Goal: Transaction & Acquisition: Subscribe to service/newsletter

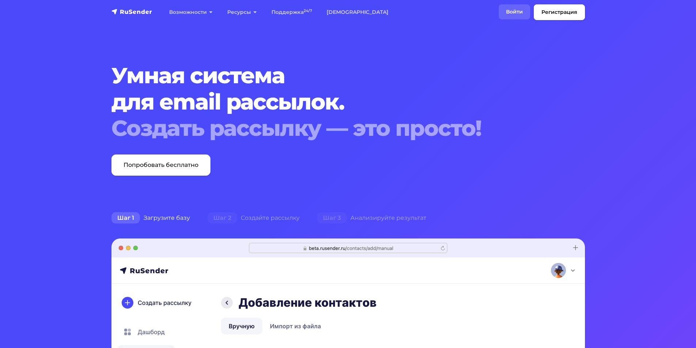
click at [515, 12] on link "Войти" at bounding box center [514, 11] width 31 height 15
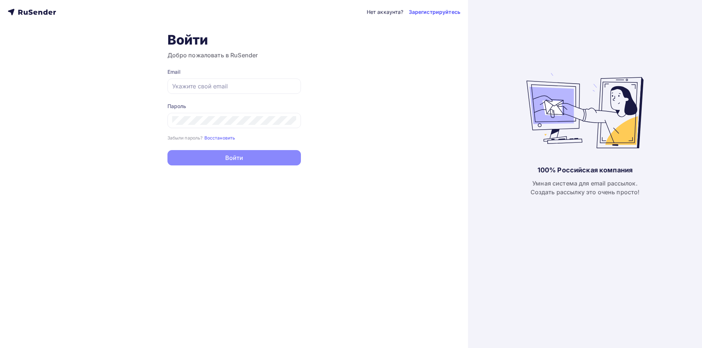
type input "[EMAIL_ADDRESS][DOMAIN_NAME]"
click at [223, 156] on button "Войти" at bounding box center [233, 157] width 133 height 15
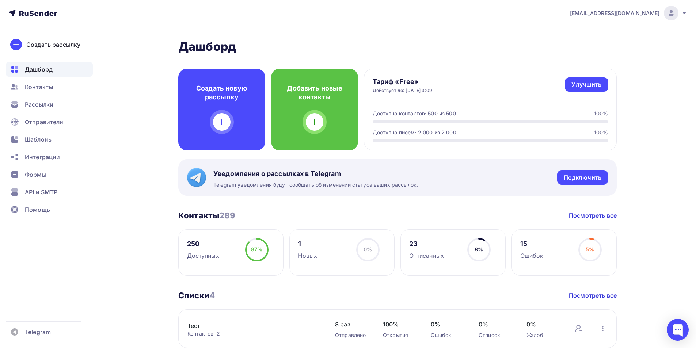
click at [32, 96] on ul "Дашборд Контакты Рассылки Отправители Шаблоны Интеграции Формы API и SMTP Помощь" at bounding box center [49, 141] width 87 height 159
click at [31, 102] on span "Рассылки" at bounding box center [39, 104] width 29 height 9
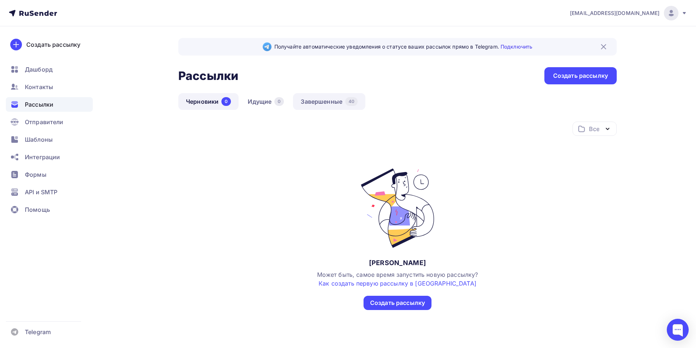
click at [323, 101] on link "Завершенные 40" at bounding box center [329, 101] width 72 height 17
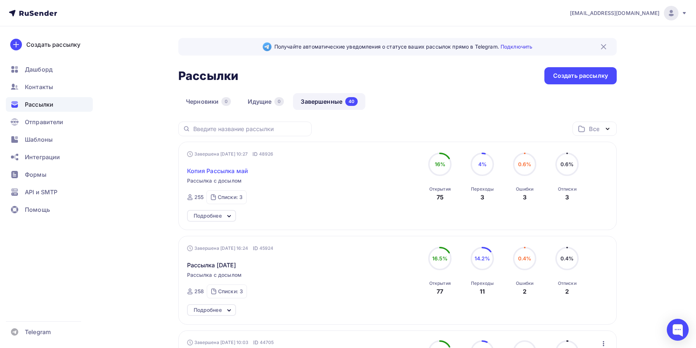
click at [241, 170] on span "Копия Рассылка май" at bounding box center [217, 171] width 61 height 9
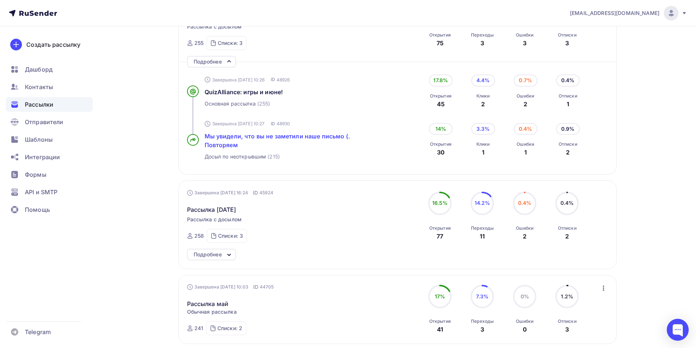
scroll to position [256, 0]
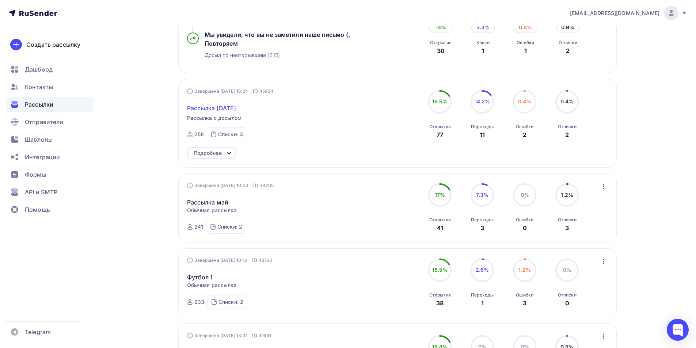
click at [224, 109] on span "Рассылка 23 мая" at bounding box center [211, 108] width 49 height 9
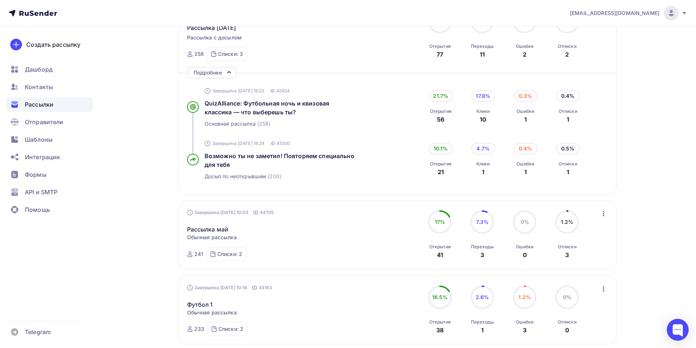
scroll to position [439, 0]
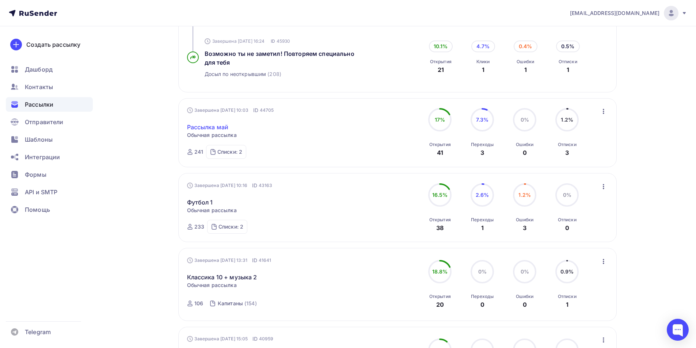
click at [225, 128] on link "Рассылка май" at bounding box center [208, 127] width 42 height 9
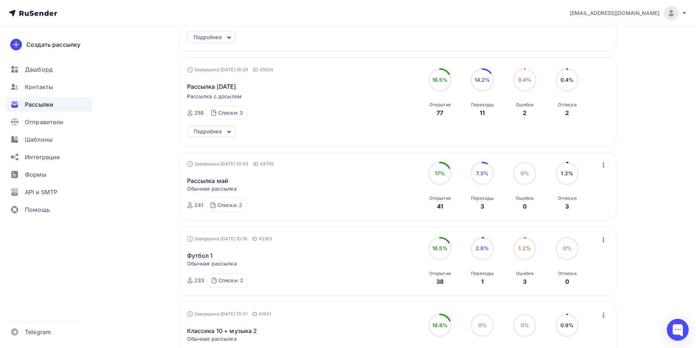
scroll to position [192, 0]
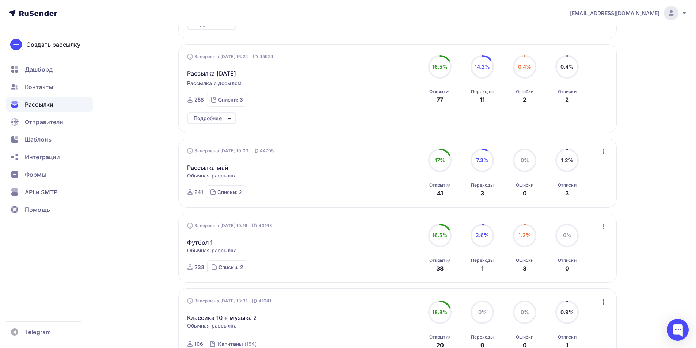
click at [603, 151] on icon "button" at bounding box center [603, 152] width 9 height 9
click at [585, 199] on div "Копировать в новую" at bounding box center [570, 200] width 75 height 9
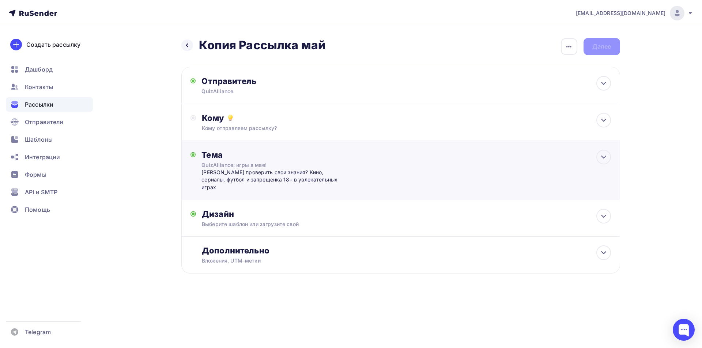
click at [322, 160] on div "Тема QuizAlliance: игры в мае! Готовы проверить свои знания? Кино, сериалы, фут…" at bounding box center [273, 170] width 144 height 41
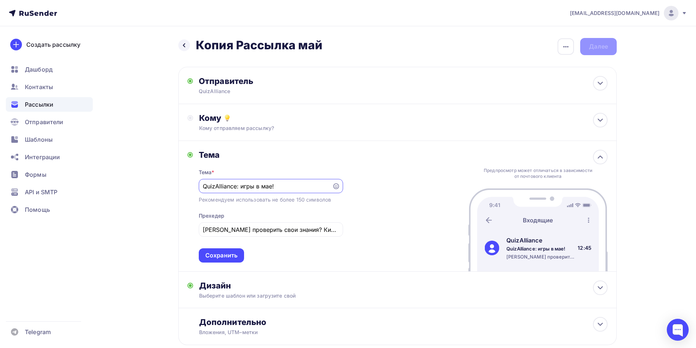
drag, startPoint x: 241, startPoint y: 186, endPoint x: 299, endPoint y: 186, distance: 57.4
click at [299, 186] on input "QuizAlliance: игры в мае!" at bounding box center [265, 186] width 125 height 9
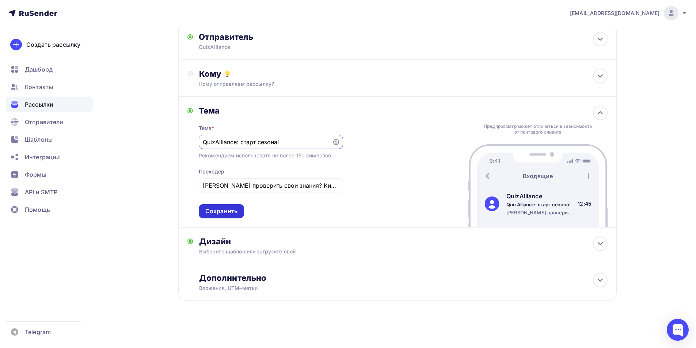
type input "QuizAlliance: старт сезона!"
drag, startPoint x: 234, startPoint y: 212, endPoint x: 245, endPoint y: 212, distance: 11.0
click at [234, 212] on div "Сохранить" at bounding box center [221, 211] width 32 height 8
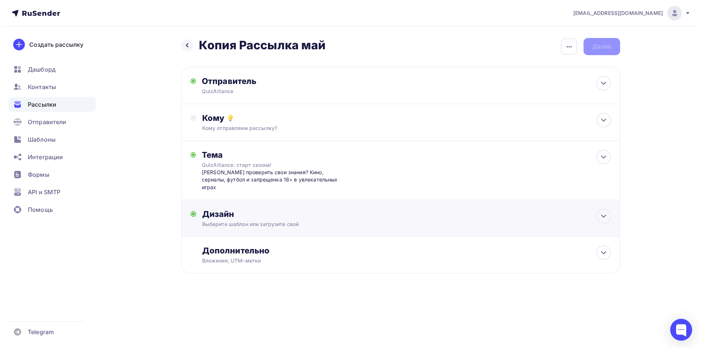
scroll to position [0, 0]
click at [359, 172] on div "Тема QuizAlliance: старт сезона! Готовы проверить свои знания? Кино, сериалы, ф…" at bounding box center [400, 170] width 439 height 59
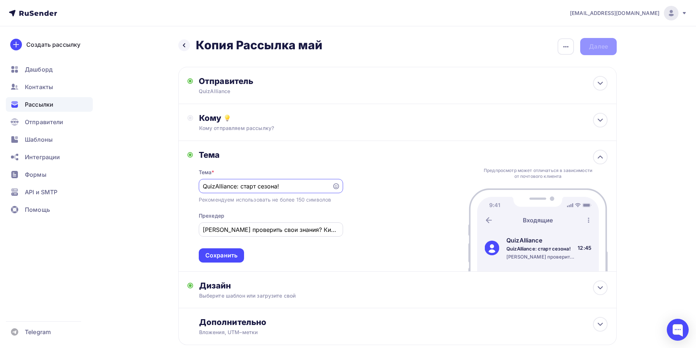
click at [243, 232] on input "Готовы проверить свои знания? Кино, сериалы, футбол и запрещенка 18+ в увлекате…" at bounding box center [271, 230] width 136 height 9
drag, startPoint x: 204, startPoint y: 231, endPoint x: 405, endPoint y: 224, distance: 201.5
click at [405, 224] on div "Тема Тема * QuizAlliance: старт сезона! Рекомендуем использовать не более 150 с…" at bounding box center [397, 206] width 439 height 131
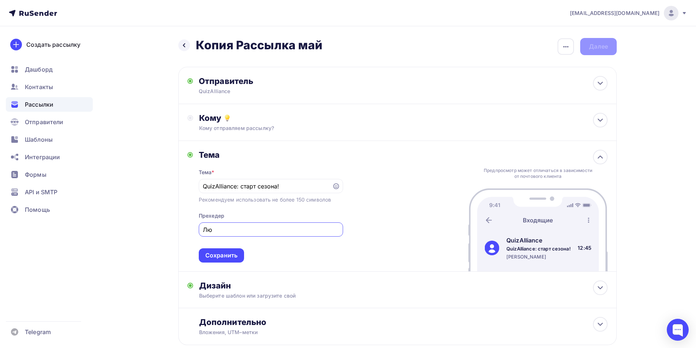
type input "Л"
click at [304, 233] on input "Новинка БингоПати и наш любимы Трэвел" at bounding box center [271, 230] width 136 height 9
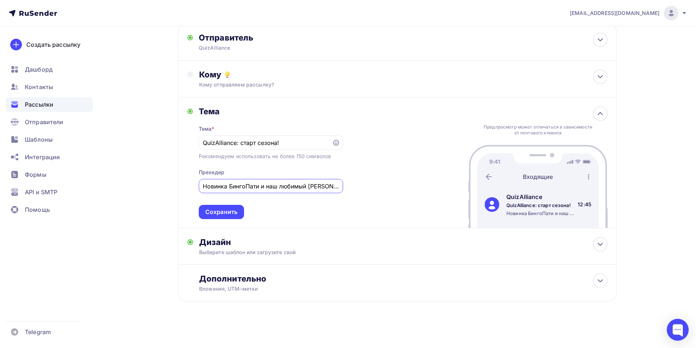
scroll to position [44, 0]
type input "Новинка БингоПати и наш любимый Трэвел"
click at [211, 210] on div "Сохранить" at bounding box center [221, 211] width 32 height 8
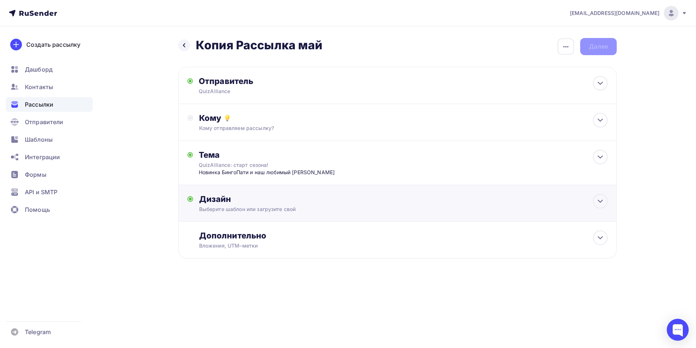
scroll to position [0, 0]
click at [336, 201] on div "Дизайн" at bounding box center [406, 199] width 409 height 10
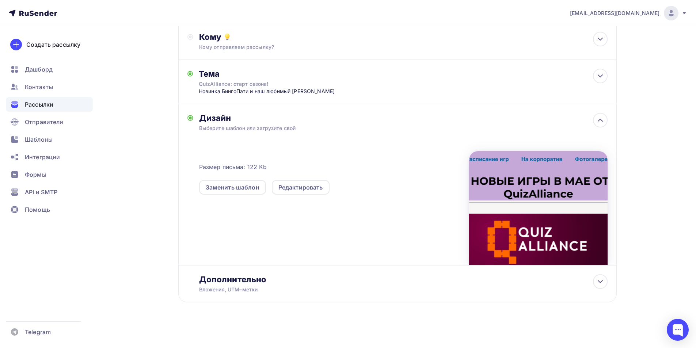
scroll to position [83, 0]
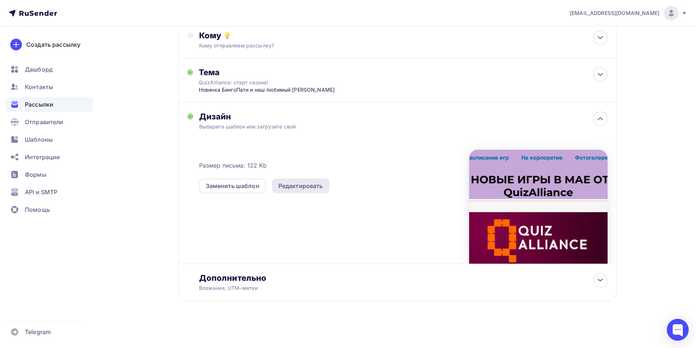
click at [311, 184] on div "Редактировать" at bounding box center [301, 186] width 45 height 9
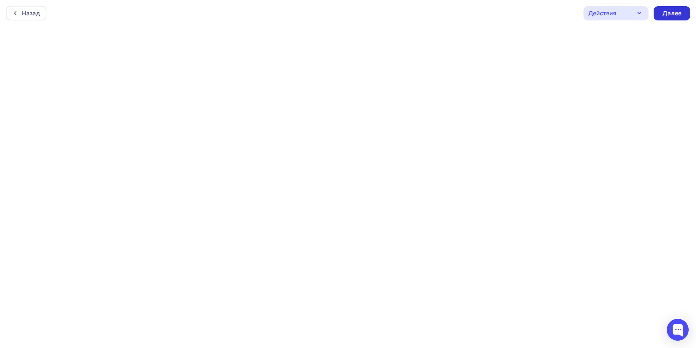
click at [680, 12] on div "Далее" at bounding box center [672, 13] width 19 height 8
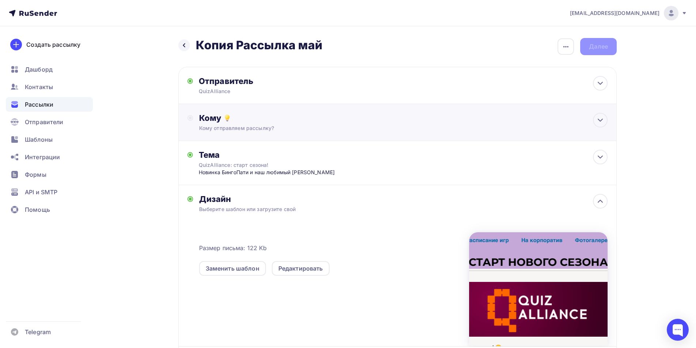
click at [310, 119] on div "Кому" at bounding box center [403, 118] width 409 height 10
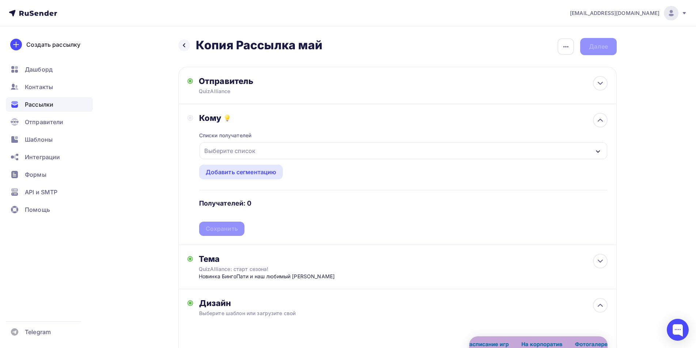
click at [259, 149] on div "Выберите список" at bounding box center [404, 151] width 408 height 17
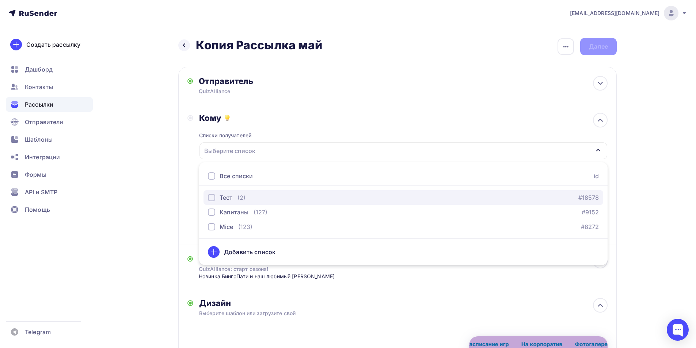
click at [226, 197] on div "Тест" at bounding box center [226, 197] width 13 height 9
click at [583, 198] on link "#18578" at bounding box center [589, 197] width 20 height 9
click at [211, 200] on div "button" at bounding box center [211, 197] width 7 height 7
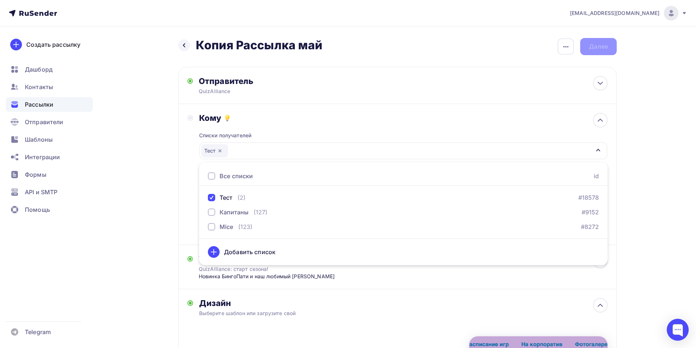
click at [633, 155] on div "Назад Копия Рассылка май Копия Рассылка май Закончить позже Переименовать рассы…" at bounding box center [348, 280] width 599 height 509
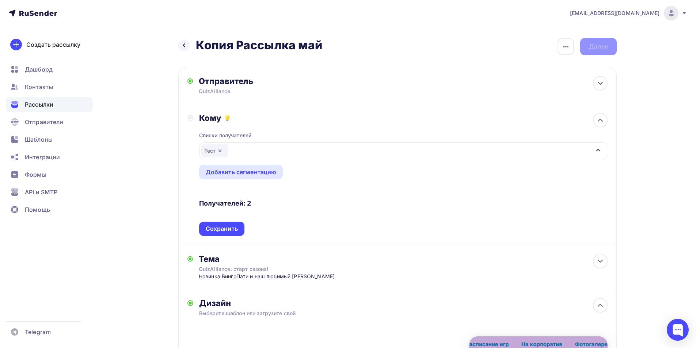
click at [614, 47] on div "Назад Копия Рассылка май Копия Рассылка май Закончить позже Переименовать рассы…" at bounding box center [397, 46] width 439 height 17
click at [598, 47] on div "Назад Копия Рассылка май Копия Рассылка май Закончить позже Переименовать рассы…" at bounding box center [397, 46] width 439 height 17
click at [568, 46] on icon "button" at bounding box center [566, 46] width 9 height 9
click at [512, 86] on div "Переименовать рассылку" at bounding box center [527, 84] width 91 height 9
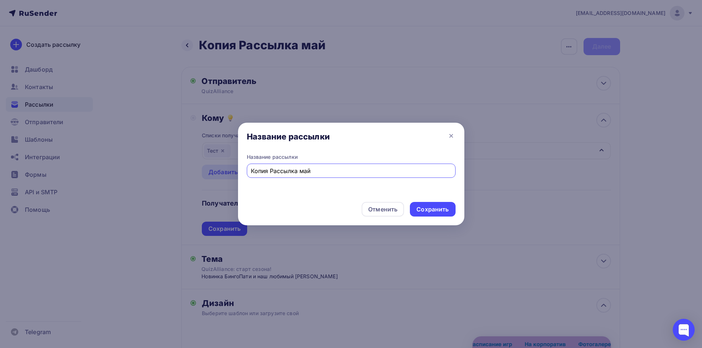
drag, startPoint x: 317, startPoint y: 169, endPoint x: 200, endPoint y: 169, distance: 117.7
click at [200, 169] on div "Название рассылки Название рассылки Копия Рассылка май Отменить Сохранить" at bounding box center [351, 174] width 702 height 348
type input "Рассылка Новый сезон Осень 2025"
click at [444, 209] on div "Сохранить" at bounding box center [432, 209] width 32 height 8
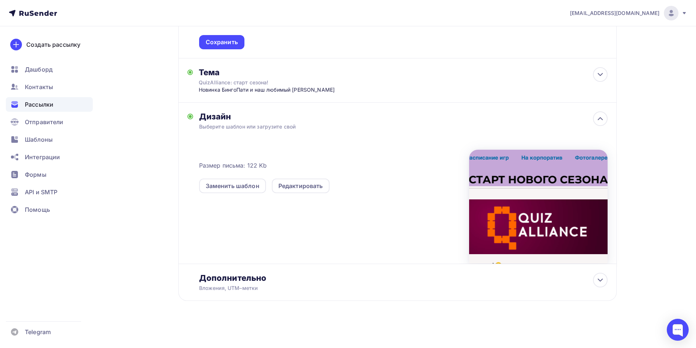
scroll to position [150, 0]
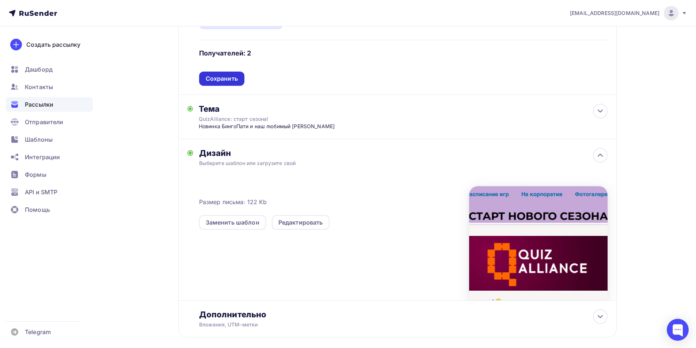
click at [234, 80] on div "Сохранить" at bounding box center [222, 79] width 32 height 8
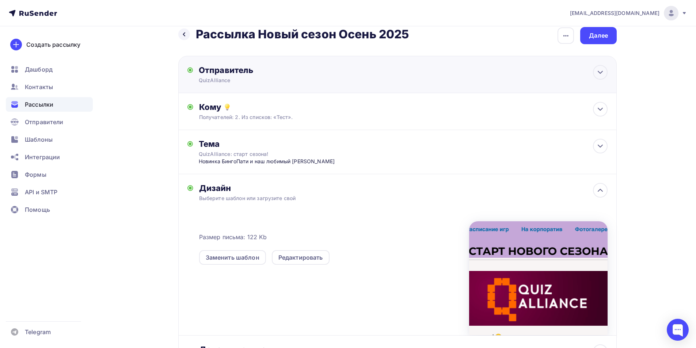
scroll to position [0, 0]
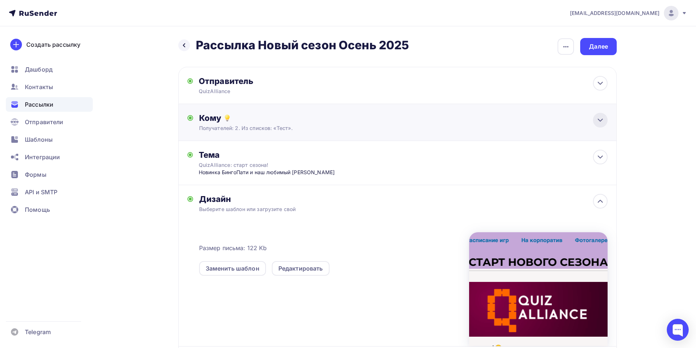
click at [603, 121] on icon at bounding box center [600, 120] width 9 height 9
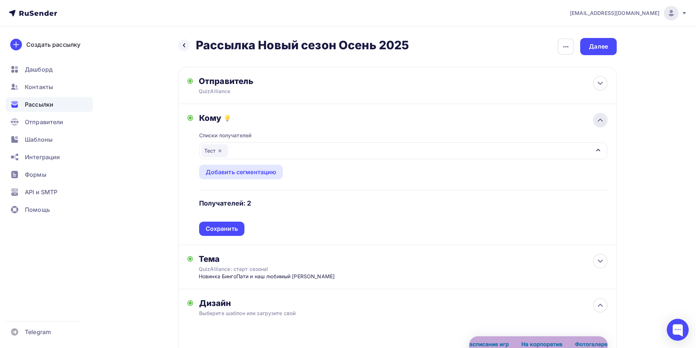
click at [602, 121] on icon at bounding box center [600, 120] width 4 height 2
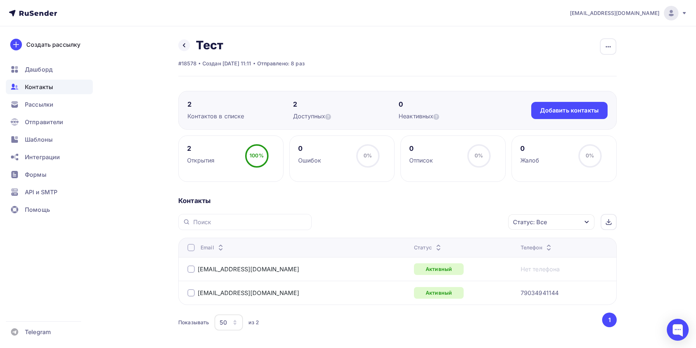
click at [193, 269] on div at bounding box center [191, 269] width 7 height 7
click at [567, 110] on div "Добавить контакты" at bounding box center [569, 110] width 59 height 8
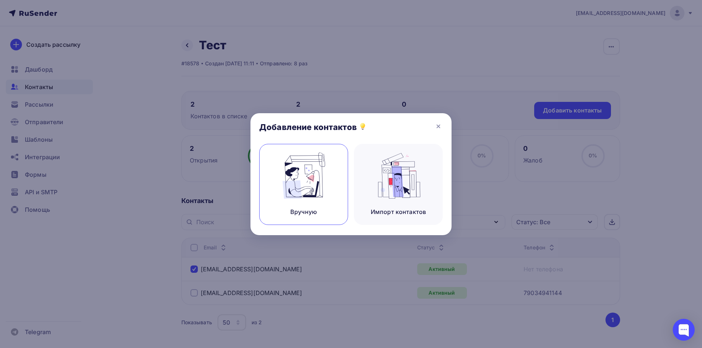
click at [321, 192] on img at bounding box center [303, 176] width 49 height 46
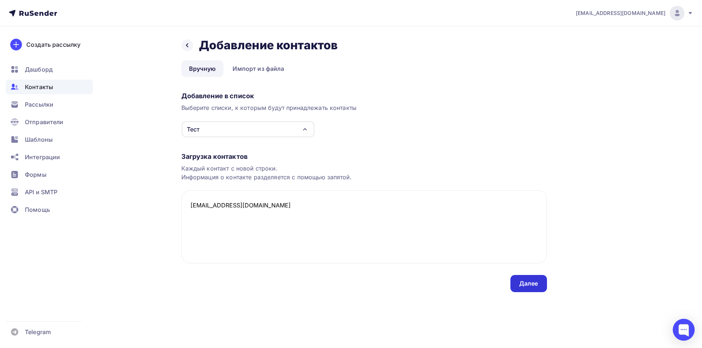
type textarea "kartinko@gmail.com"
click at [523, 283] on div "Далее" at bounding box center [528, 284] width 19 height 8
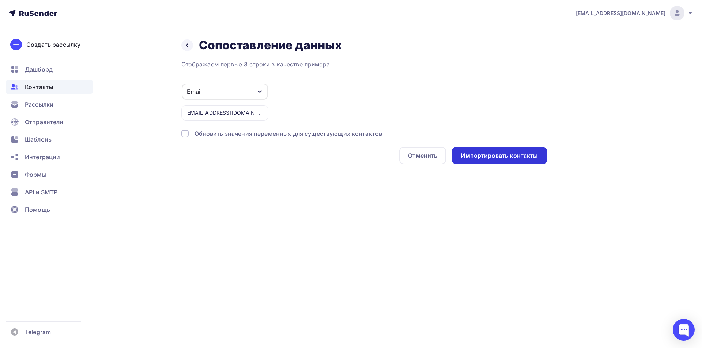
click at [486, 156] on div "Импортировать контакты" at bounding box center [499, 156] width 77 height 8
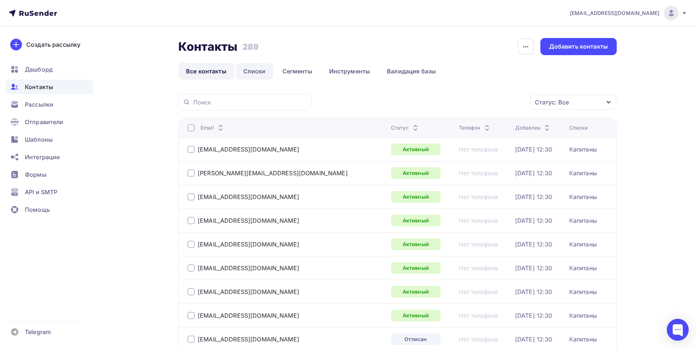
click at [248, 73] on link "Списки" at bounding box center [255, 71] width 38 height 17
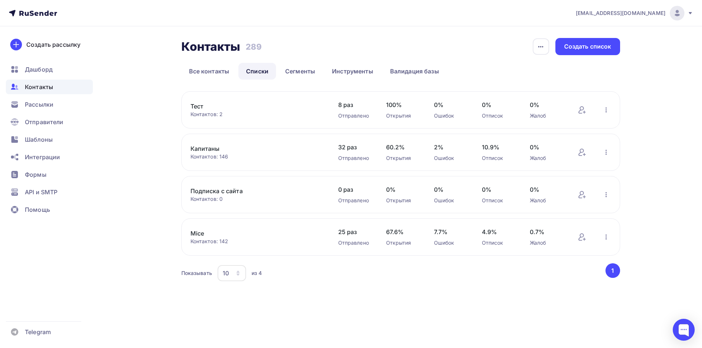
click at [198, 107] on link "Тест" at bounding box center [252, 106] width 124 height 9
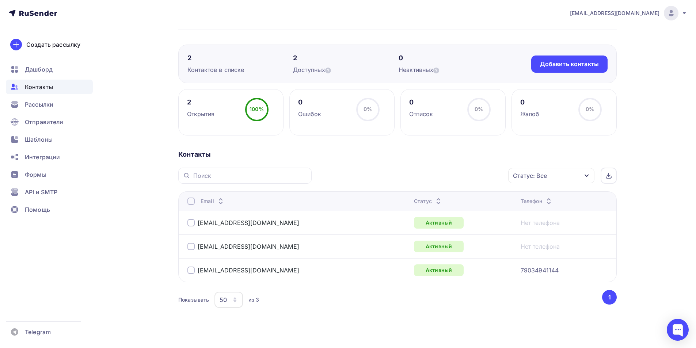
scroll to position [55, 0]
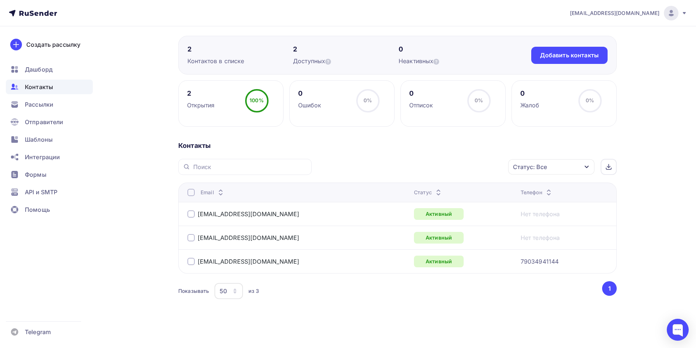
click at [189, 239] on div at bounding box center [191, 237] width 7 height 7
click at [490, 167] on icon "button" at bounding box center [493, 167] width 9 height 9
click at [440, 203] on div "Исключить из списка" at bounding box center [447, 203] width 64 height 9
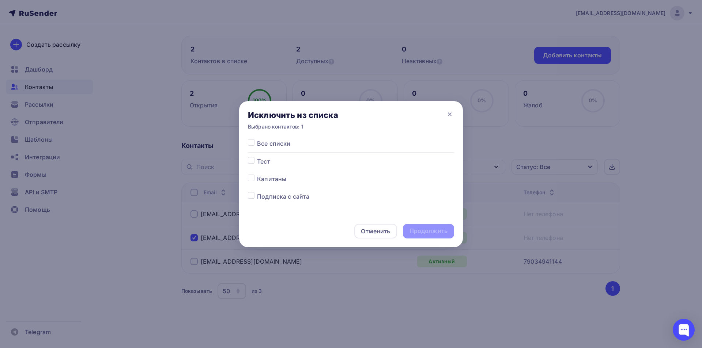
click at [257, 157] on label at bounding box center [257, 157] width 0 height 0
click at [251, 161] on input "checkbox" at bounding box center [251, 160] width 7 height 7
checkbox input "true"
click at [434, 226] on div "Продолжить" at bounding box center [428, 231] width 51 height 15
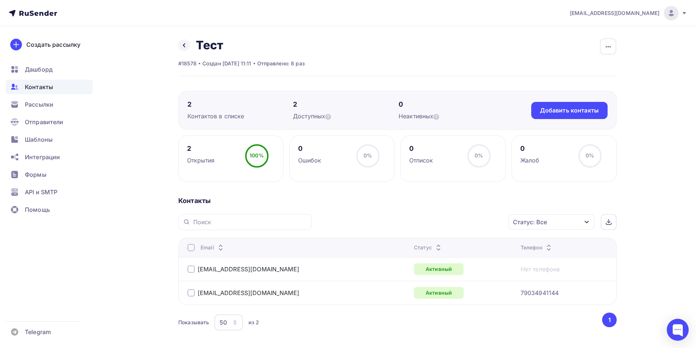
click at [192, 245] on div at bounding box center [191, 247] width 7 height 7
click at [38, 107] on span "Рассылки" at bounding box center [39, 104] width 29 height 9
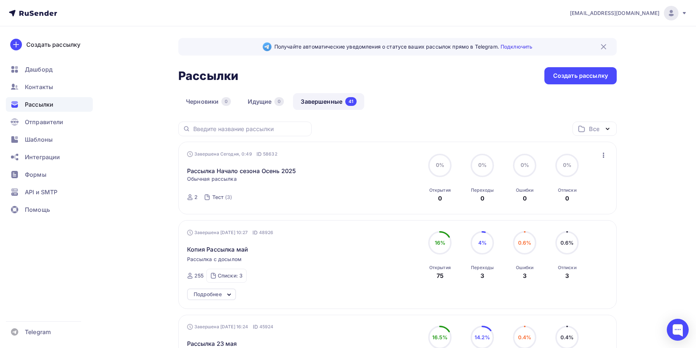
click at [603, 154] on icon "button" at bounding box center [603, 155] width 9 height 9
click at [576, 201] on div "Копировать в новую" at bounding box center [570, 203] width 75 height 9
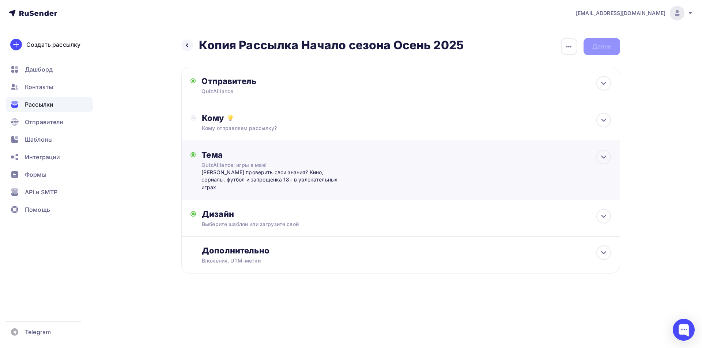
click at [339, 166] on div "Тема QuizAlliance: игры в мае! Готовы проверить свои знания? Кино, сериалы, фут…" at bounding box center [273, 170] width 144 height 41
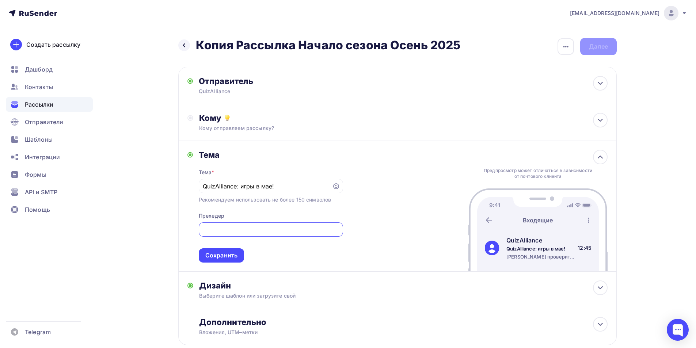
scroll to position [0, 144]
drag, startPoint x: 274, startPoint y: 230, endPoint x: 415, endPoint y: 228, distance: 141.1
click at [415, 228] on div "Тема Тема * QuizAlliance: игры в мае! Рекомендуем использовать не более 150 сим…" at bounding box center [397, 206] width 439 height 131
click at [239, 186] on input "QuizAlliance: игры в мае!" at bounding box center [265, 186] width 125 height 9
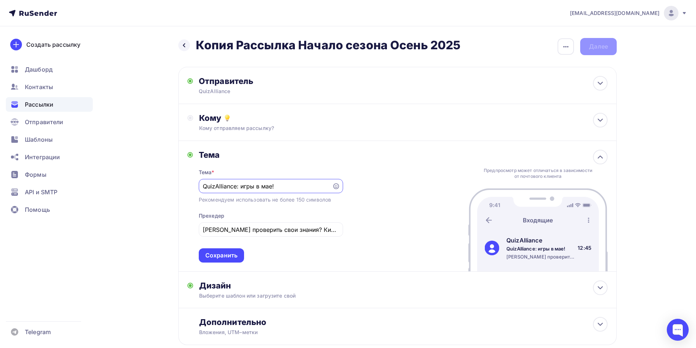
click at [242, 186] on input "QuizAlliance: игры в мае!" at bounding box center [265, 186] width 125 height 9
drag, startPoint x: 242, startPoint y: 185, endPoint x: 304, endPoint y: 185, distance: 62.9
click at [304, 185] on input "QuizAlliance: игры в мае!" at bounding box center [265, 186] width 125 height 9
click at [315, 188] on input "QuizAlliance: Старт нового сезона Осень 2025" at bounding box center [265, 186] width 125 height 9
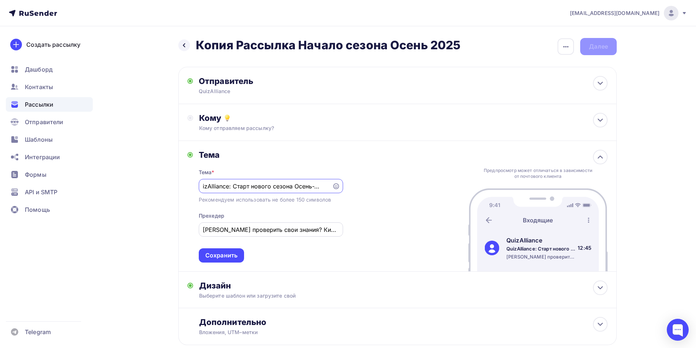
type input "QuizAlliance: Старт нового сезона Осень-2025"
drag, startPoint x: 221, startPoint y: 229, endPoint x: 438, endPoint y: 223, distance: 217.2
click at [438, 223] on div "Тема Тема * QuizAlliance: Старт нового сезона Осень-2025 Рекомендуем использова…" at bounding box center [397, 206] width 439 height 131
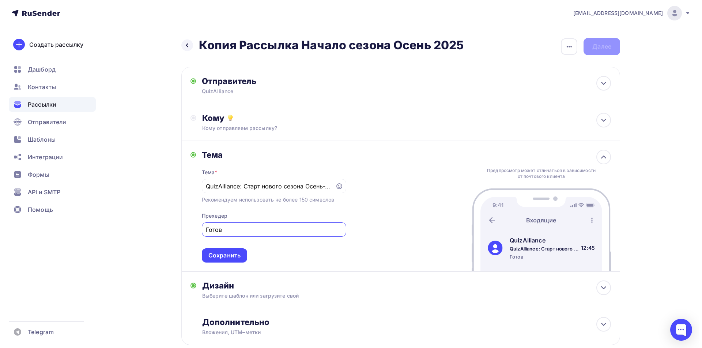
scroll to position [0, 0]
type input "Г"
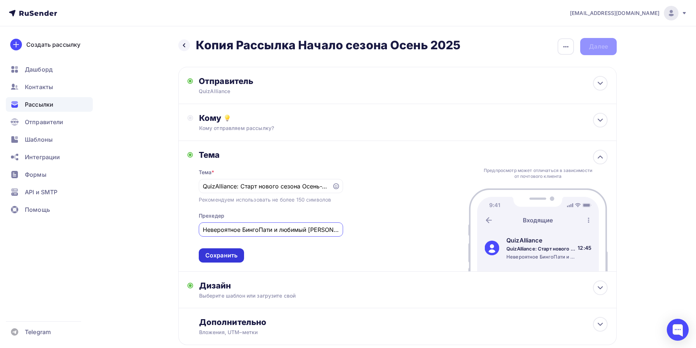
type input "Невероятное БингоПати и любимый Трэвел"
click at [219, 254] on div "Сохранить" at bounding box center [221, 255] width 32 height 8
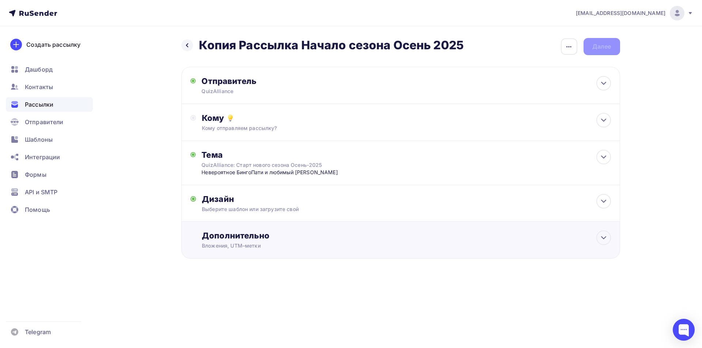
click at [270, 236] on div "Дополнительно" at bounding box center [406, 236] width 409 height 10
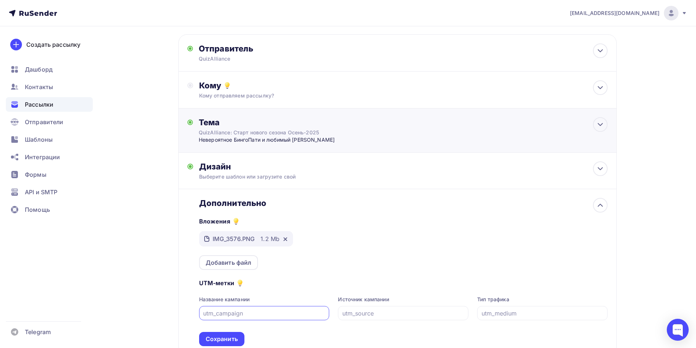
scroll to position [87, 0]
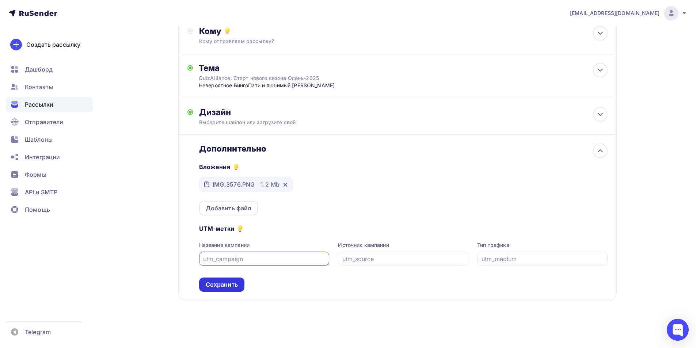
click at [225, 284] on div "Сохранить" at bounding box center [222, 285] width 32 height 8
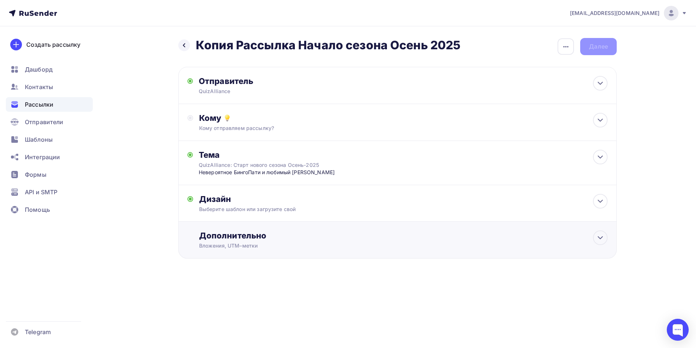
scroll to position [0, 0]
click at [572, 46] on icon "button" at bounding box center [568, 46] width 9 height 9
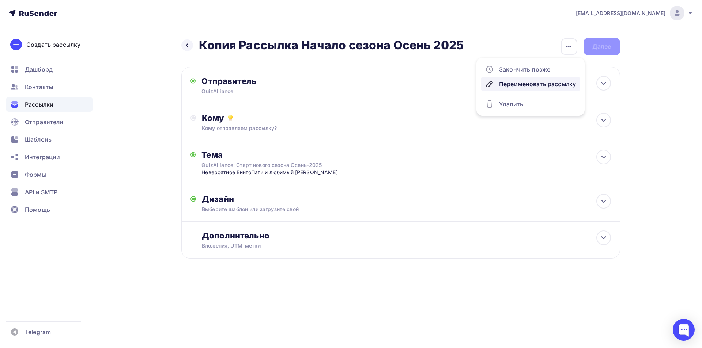
click at [525, 88] on div "Переименовать рассылку" at bounding box center [530, 84] width 91 height 9
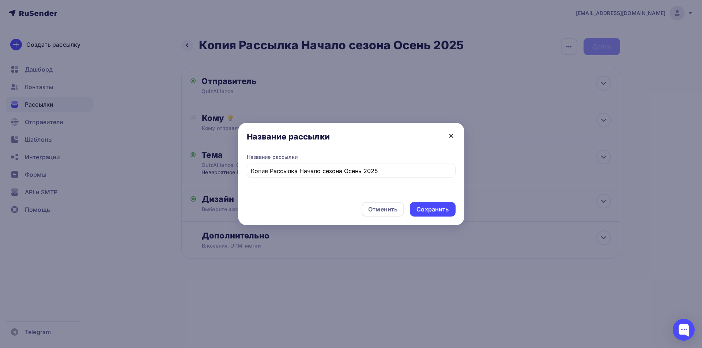
drag, startPoint x: 446, startPoint y: 136, endPoint x: 449, endPoint y: 133, distance: 4.5
click at [446, 136] on div "Название рассылки" at bounding box center [351, 138] width 226 height 31
click at [434, 207] on div "Сохранить" at bounding box center [432, 209] width 32 height 8
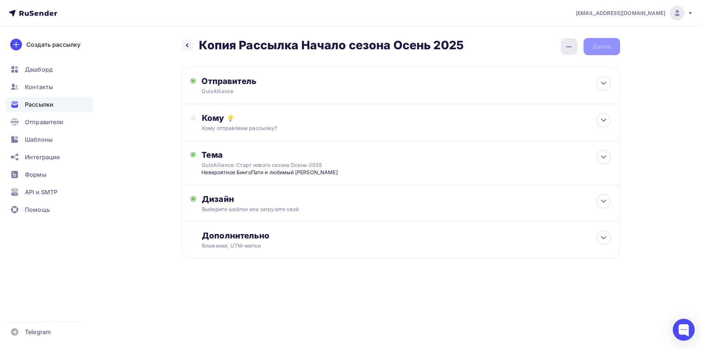
click at [568, 45] on icon "button" at bounding box center [568, 46] width 9 height 9
click at [527, 72] on div "Закончить позже" at bounding box center [530, 69] width 91 height 9
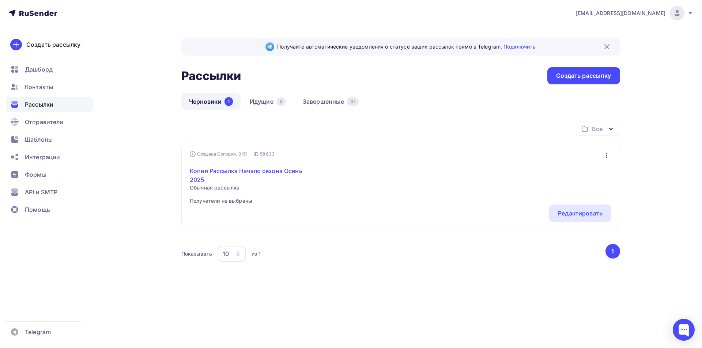
click at [299, 175] on link "Копия Рассылка Начало сезона Осень 2025" at bounding box center [252, 176] width 125 height 18
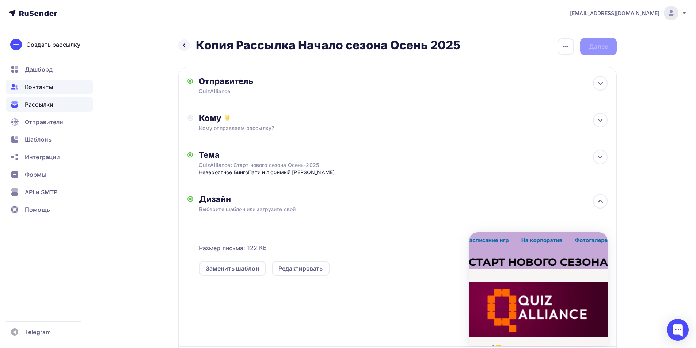
click at [44, 85] on span "Контакты" at bounding box center [39, 87] width 28 height 9
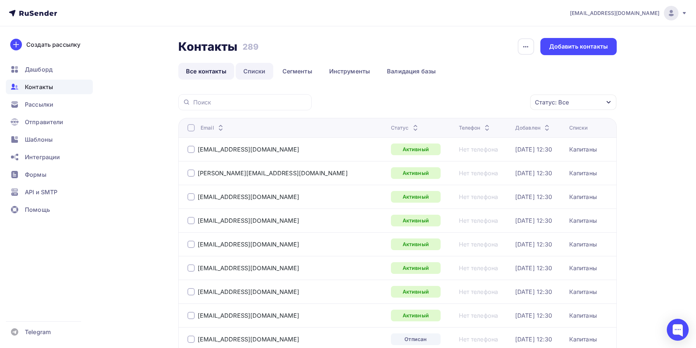
click at [247, 71] on link "Списки" at bounding box center [255, 71] width 38 height 17
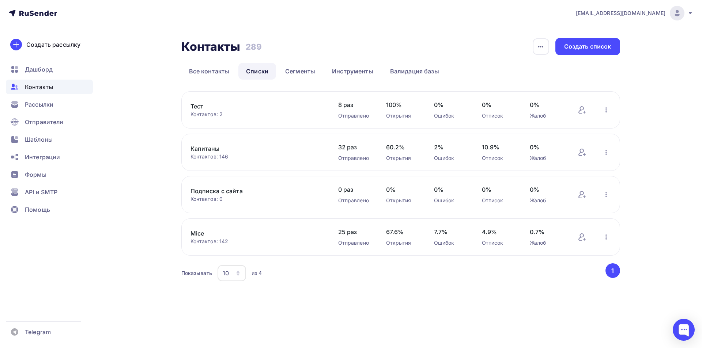
click at [216, 148] on link "Капитаны" at bounding box center [252, 148] width 124 height 9
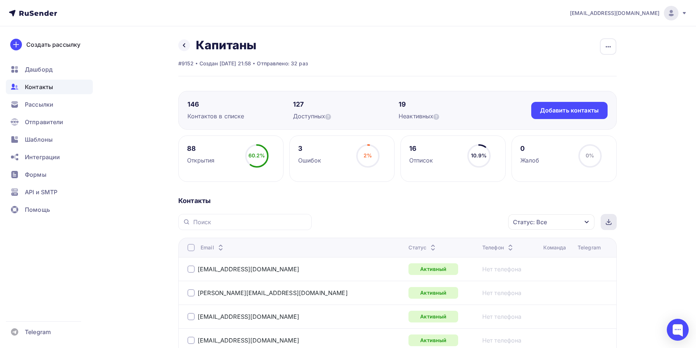
click at [609, 222] on icon at bounding box center [609, 222] width 6 height 6
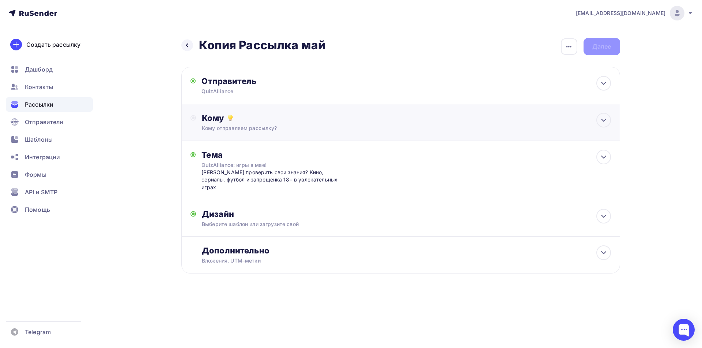
click at [209, 117] on div "Кому" at bounding box center [406, 118] width 409 height 10
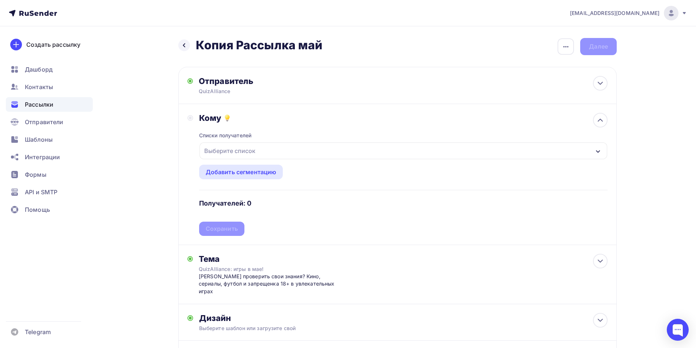
click at [221, 151] on div "Выберите список" at bounding box center [229, 150] width 57 height 13
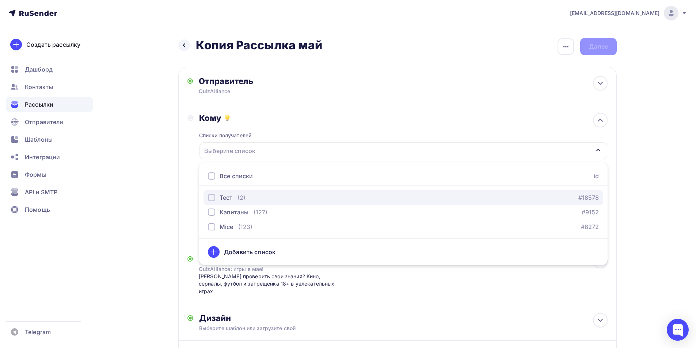
click at [223, 198] on div "Тест" at bounding box center [226, 197] width 13 height 9
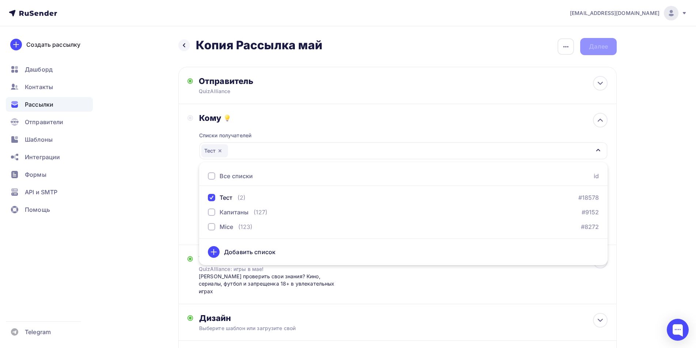
click at [529, 117] on div "Кому" at bounding box center [403, 118] width 409 height 10
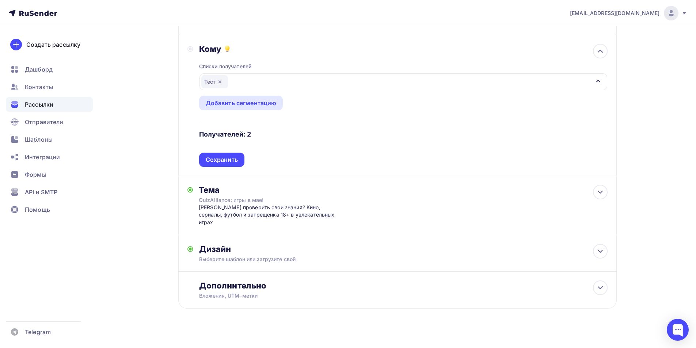
scroll to position [69, 0]
click at [355, 280] on div "Дополнительно" at bounding box center [403, 285] width 409 height 10
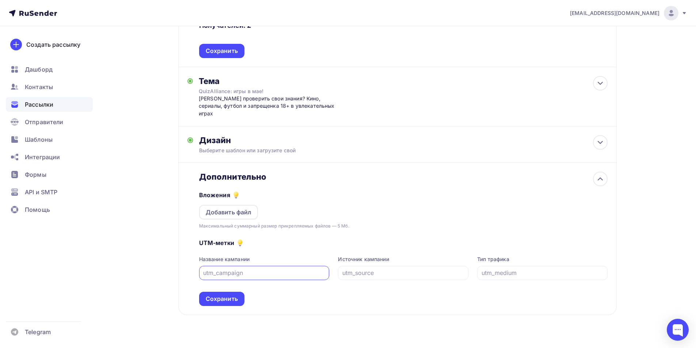
scroll to position [185, 0]
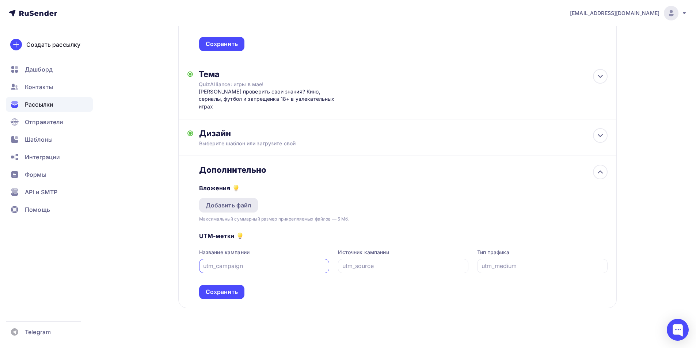
click at [246, 201] on div "Добавить файл" at bounding box center [229, 205] width 46 height 9
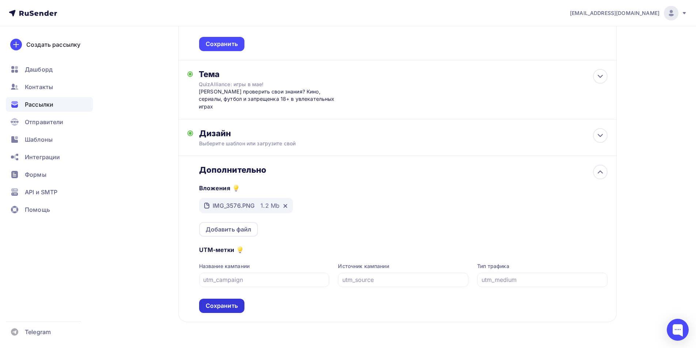
click at [230, 302] on div "Сохранить" at bounding box center [222, 306] width 32 height 8
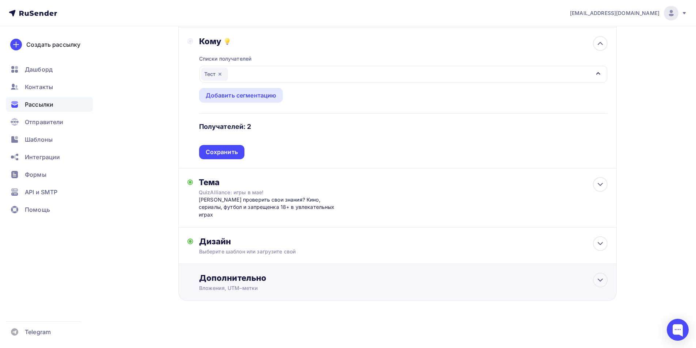
scroll to position [69, 0]
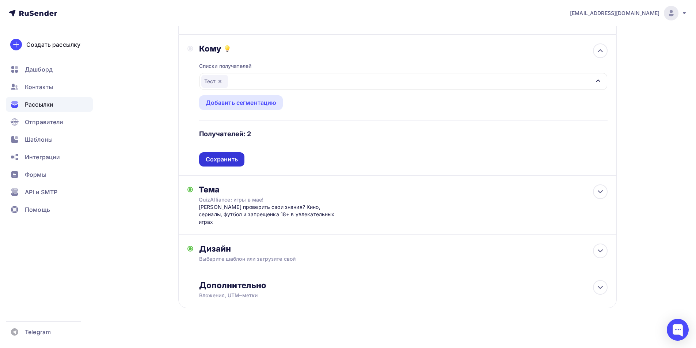
click at [230, 160] on div "Сохранить" at bounding box center [222, 159] width 32 height 8
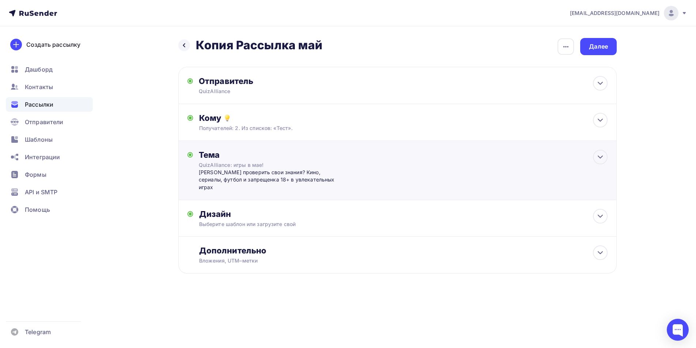
scroll to position [0, 0]
click at [607, 49] on div "Далее" at bounding box center [601, 46] width 19 height 8
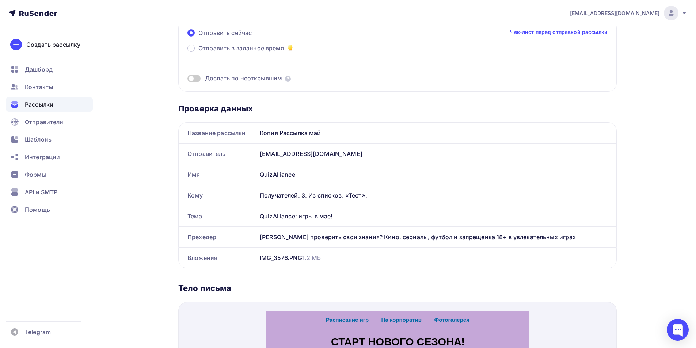
scroll to position [56, 0]
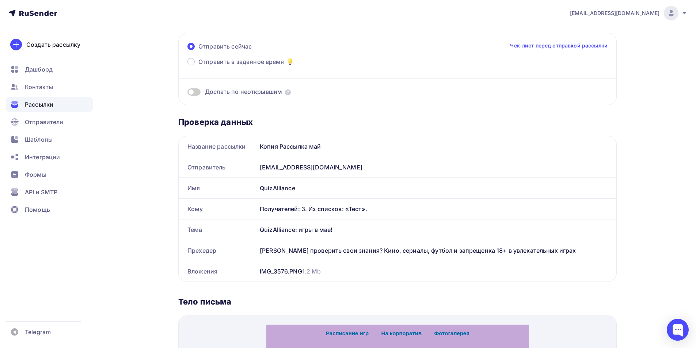
drag, startPoint x: 314, startPoint y: 211, endPoint x: 318, endPoint y: 211, distance: 4.0
click at [315, 211] on div "Получателей: 3. Из списков: «Тест»." at bounding box center [434, 209] width 348 height 9
click at [352, 207] on div "Получателей: 3. Из списков: «Тест»." at bounding box center [434, 209] width 348 height 9
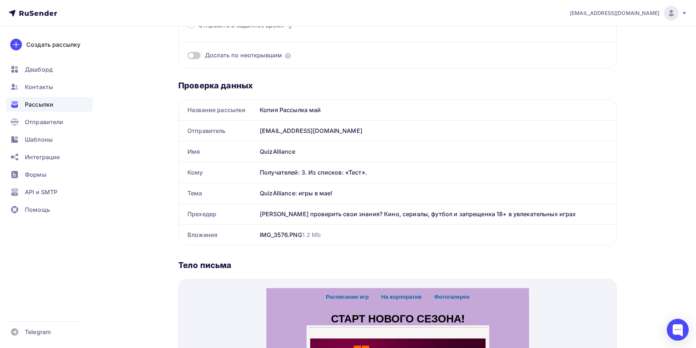
scroll to position [0, 0]
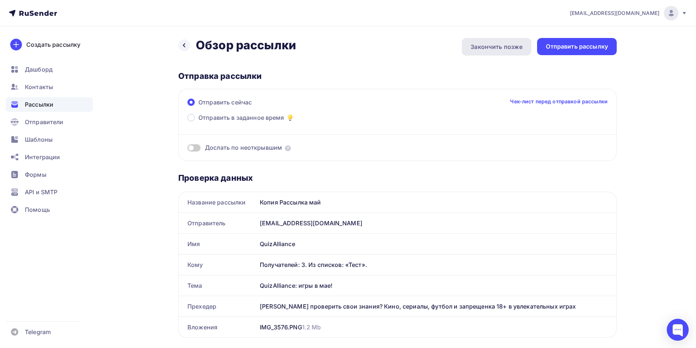
click at [512, 47] on div "Закончить позже" at bounding box center [497, 46] width 52 height 9
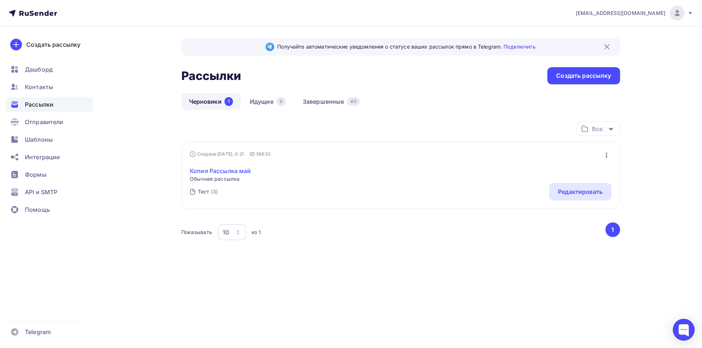
click at [233, 169] on link "Копия Рассылка май" at bounding box center [220, 171] width 61 height 9
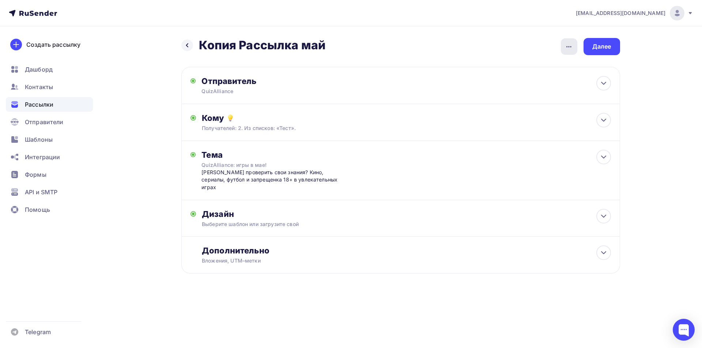
drag, startPoint x: 571, startPoint y: 45, endPoint x: 564, endPoint y: 45, distance: 7.3
click at [571, 45] on icon "button" at bounding box center [568, 46] width 9 height 9
click at [511, 84] on div "Переименовать рассылку" at bounding box center [530, 84] width 91 height 9
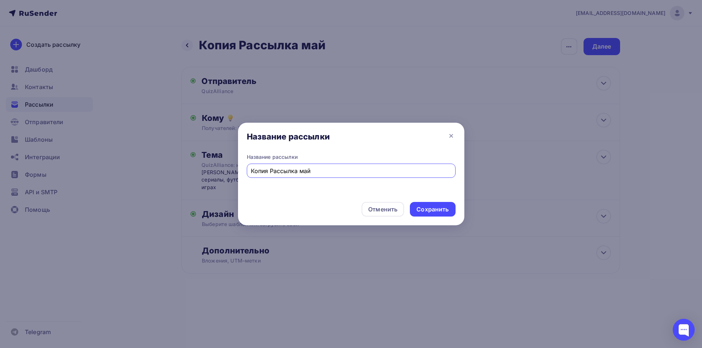
drag, startPoint x: 318, startPoint y: 171, endPoint x: 168, endPoint y: 171, distance: 149.5
click at [177, 172] on div "Название рассылки Название рассылки Копия Рассылка май Отменить Сохранить" at bounding box center [351, 174] width 702 height 348
type input "Рассылка Начало сезона Осень 2025"
click at [437, 212] on div "Сохранить" at bounding box center [432, 209] width 32 height 8
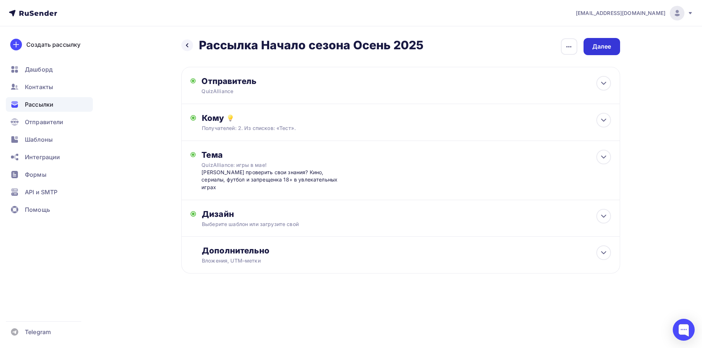
click at [599, 45] on div "Далее" at bounding box center [601, 46] width 19 height 8
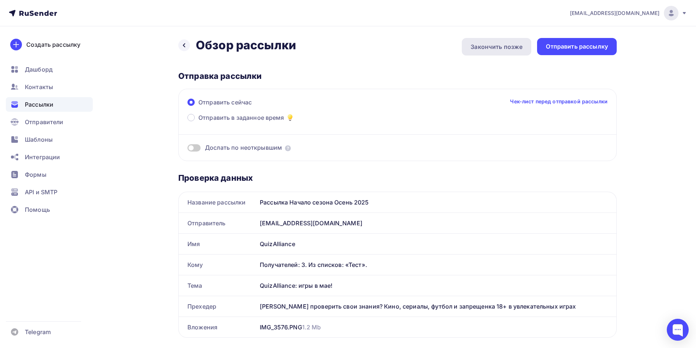
click at [504, 48] on div "Закончить позже" at bounding box center [497, 46] width 52 height 9
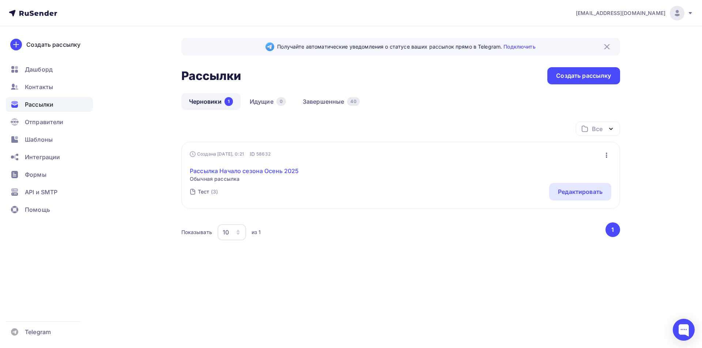
click at [265, 168] on link "Рассылка Начало сезона Осень 2025" at bounding box center [244, 171] width 109 height 9
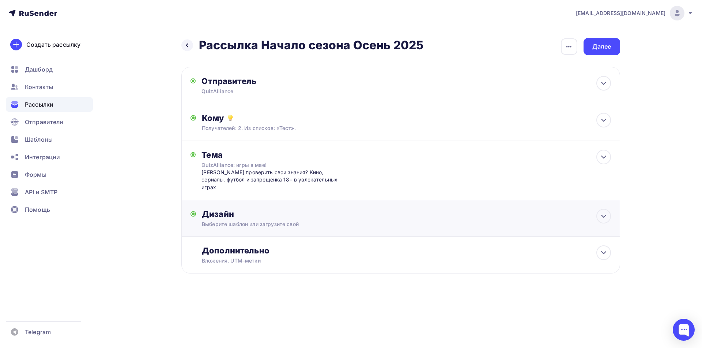
click at [288, 210] on div "Дизайн" at bounding box center [406, 214] width 409 height 10
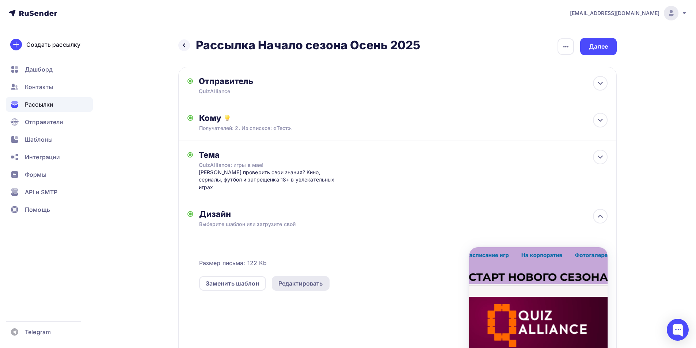
click at [306, 279] on div "Редактировать" at bounding box center [301, 283] width 45 height 9
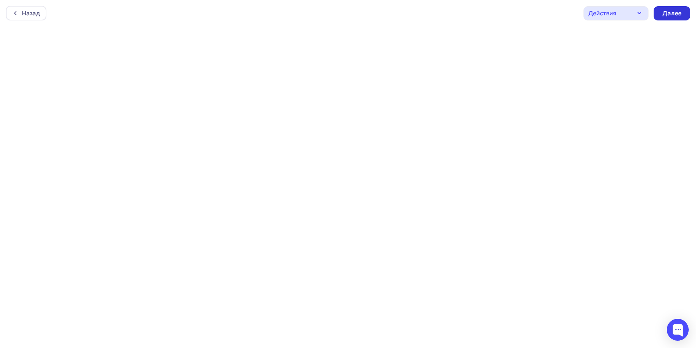
click at [671, 13] on div "Далее" at bounding box center [672, 13] width 19 height 8
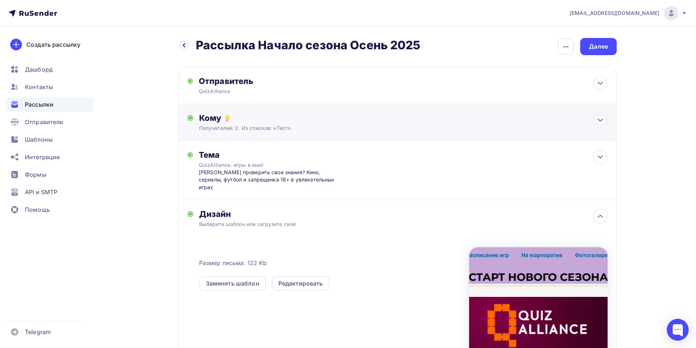
click at [258, 130] on div "Получателей: 2. Из списков: «Тест»." at bounding box center [383, 128] width 368 height 7
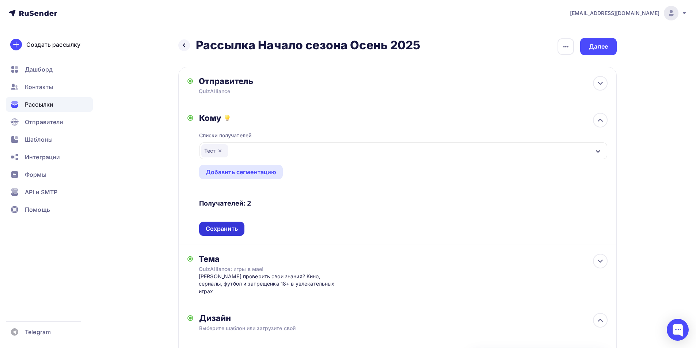
click at [229, 232] on div "Сохранить" at bounding box center [222, 229] width 32 height 8
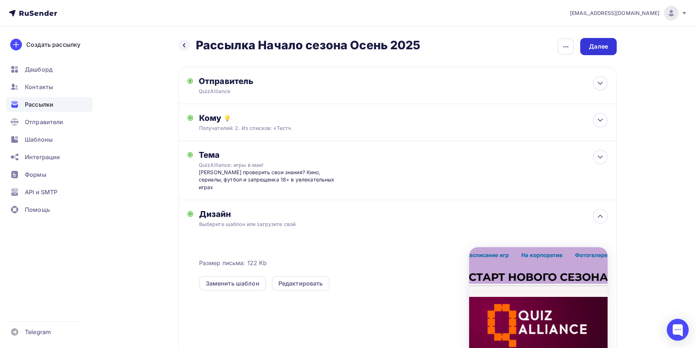
click at [609, 49] on div "Далее" at bounding box center [598, 46] width 37 height 17
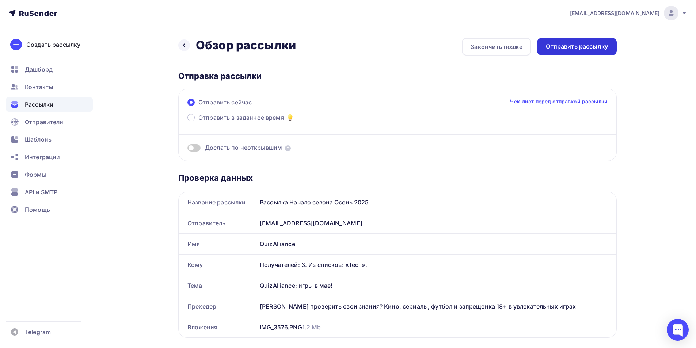
click at [591, 49] on div "Отправить рассылку" at bounding box center [577, 46] width 62 height 8
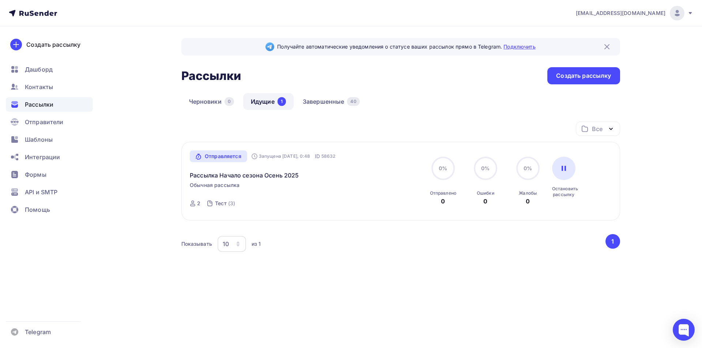
click at [523, 47] on link "Подключить" at bounding box center [519, 46] width 32 height 6
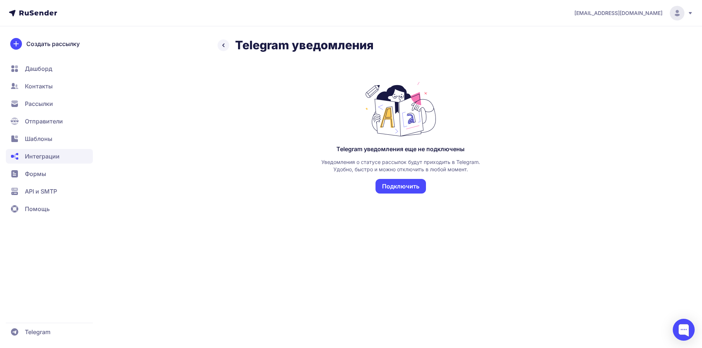
click at [414, 187] on button "Подключить" at bounding box center [400, 186] width 50 height 15
click at [408, 186] on button "Подключить" at bounding box center [400, 186] width 50 height 15
